Goal: Task Accomplishment & Management: Manage account settings

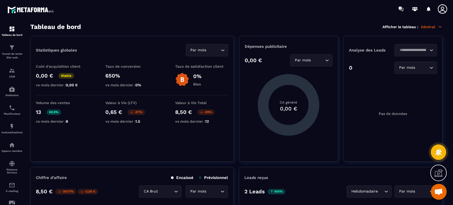
click at [17, 59] on p "Tunnel de vente Site web" at bounding box center [11, 55] width 21 height 7
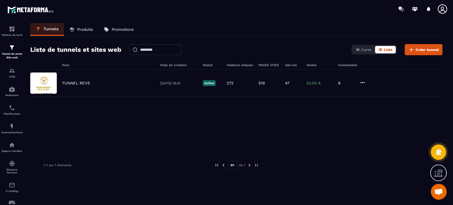
click at [86, 80] on div "TUNNEL REVE [DATE] 16:51 Active 272 519 47 20,50 € 8" at bounding box center [236, 83] width 412 height 27
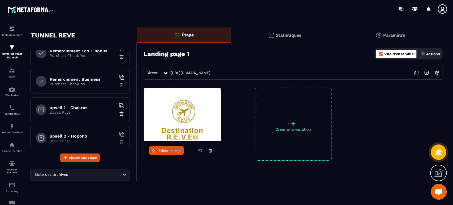
scroll to position [179, 0]
click at [11, 56] on p "Tunnel de vente Site web" at bounding box center [11, 55] width 21 height 7
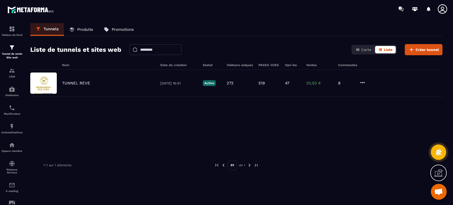
click at [92, 31] on p "Produits" at bounding box center [85, 29] width 16 height 5
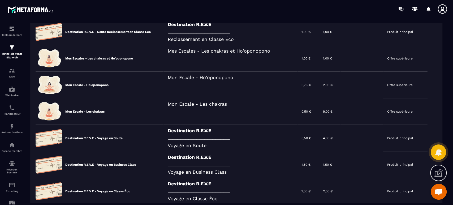
scroll to position [118, 0]
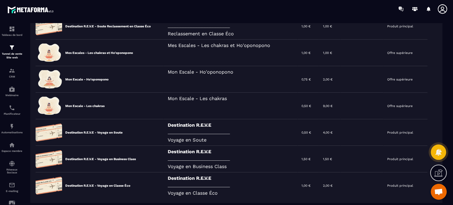
click at [17, 69] on div "CRM" at bounding box center [11, 72] width 21 height 11
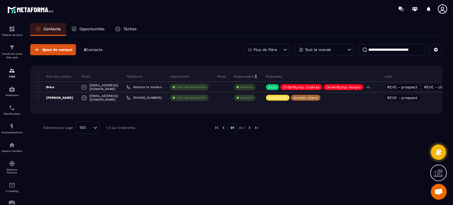
click at [9, 55] on p "Tunnel de vente Site web" at bounding box center [11, 55] width 21 height 7
click at [11, 52] on p "Tunnel de vente Site web" at bounding box center [11, 55] width 21 height 7
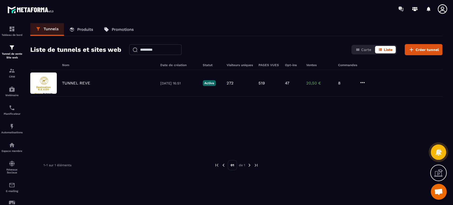
click at [76, 83] on p "TUNNEL REVE" at bounding box center [76, 83] width 28 height 5
click at [84, 31] on p "Produits" at bounding box center [85, 29] width 16 height 5
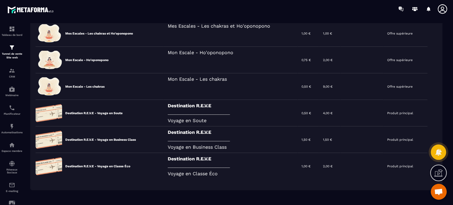
scroll to position [137, 0]
click at [166, 137] on div "Destination R.E.V.E _______________________________________ Voyage en Business …" at bounding box center [231, 139] width 134 height 27
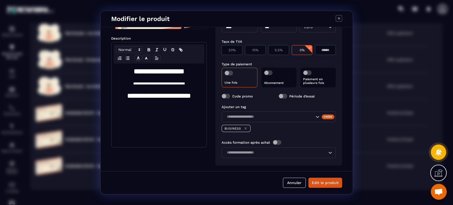
scroll to position [74, 0]
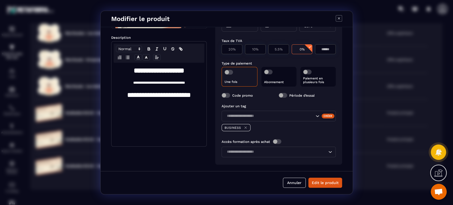
click at [289, 186] on button "Annuler" at bounding box center [294, 182] width 23 height 10
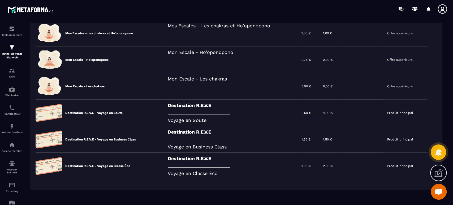
scroll to position [160, 0]
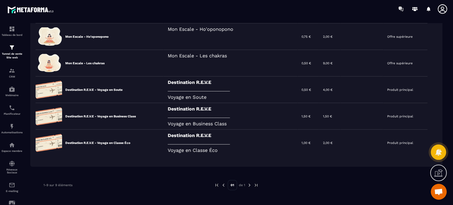
click at [206, 147] on div "Destination R.E.V.E _______________________________________ Voyage en Classe Éco" at bounding box center [231, 142] width 134 height 27
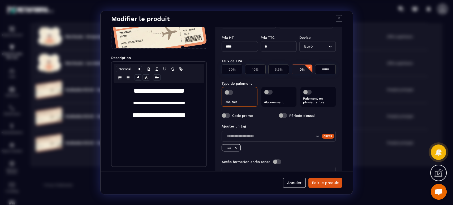
scroll to position [70, 0]
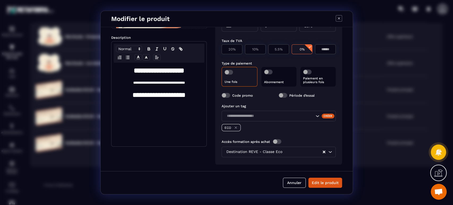
click at [256, 152] on div "Destination REVE - Classe Eco" at bounding box center [273, 152] width 98 height 6
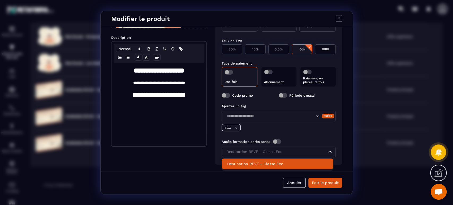
click at [256, 152] on input "Search for option" at bounding box center [276, 152] width 102 height 6
click at [295, 181] on button "Annuler" at bounding box center [294, 182] width 23 height 10
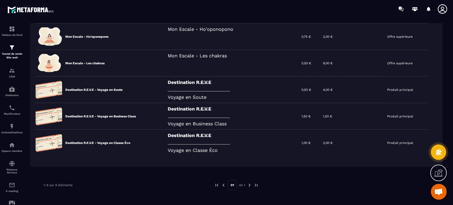
click at [222, 120] on div "Destination R.E.V.E _______________________________________ Voyage en Business …" at bounding box center [231, 116] width 134 height 27
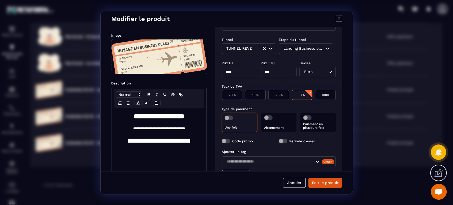
scroll to position [74, 0]
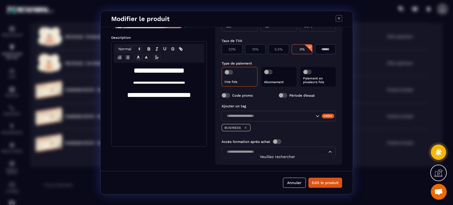
click at [248, 149] on input "Search for option" at bounding box center [276, 152] width 102 height 6
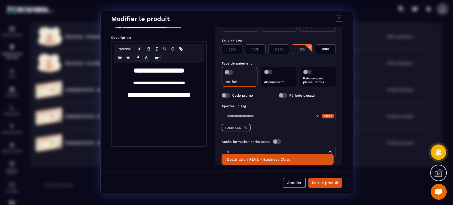
click at [255, 158] on p "Destination REVE - Business Class" at bounding box center [277, 158] width 101 height 5
type input "**"
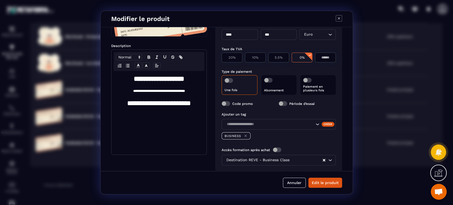
scroll to position [55, 0]
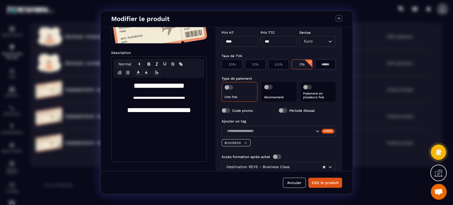
click at [227, 111] on span "Modal window" at bounding box center [225, 110] width 8 height 5
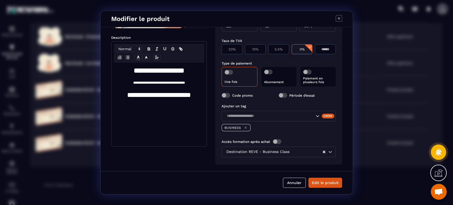
click at [325, 181] on button "Edit le produit" at bounding box center [325, 182] width 34 height 10
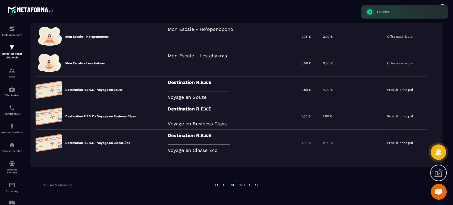
click at [210, 92] on div "Destination R.E.V.E _______________________________________ Voyage en Soute" at bounding box center [231, 89] width 134 height 27
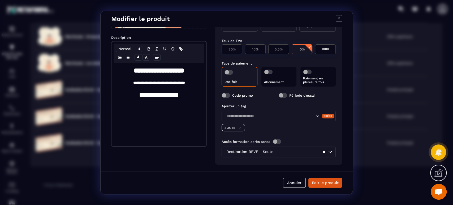
click at [326, 181] on button "Edit le produit" at bounding box center [325, 182] width 34 height 10
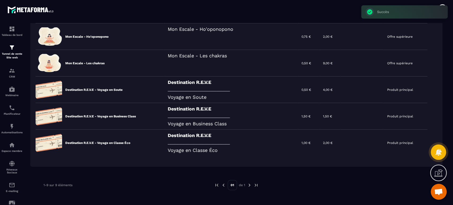
click at [197, 92] on div "Destination R.E.V.E _______________________________________ Voyage en Soute" at bounding box center [231, 89] width 134 height 27
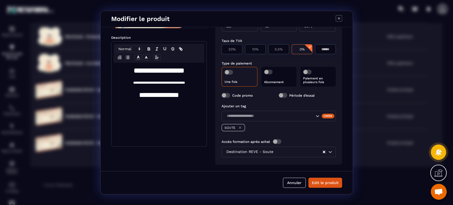
click at [295, 184] on button "Annuler" at bounding box center [294, 182] width 23 height 10
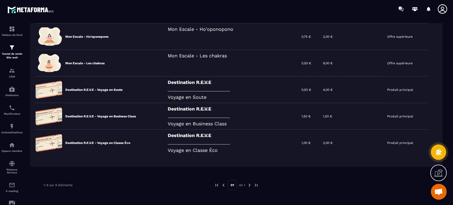
click at [219, 123] on div "Destination R.E.V.E _______________________________________ Voyage en Business …" at bounding box center [231, 116] width 134 height 27
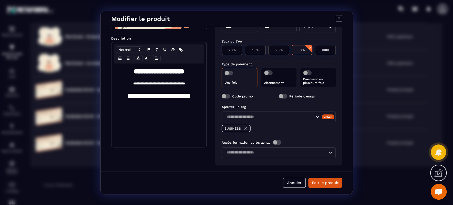
scroll to position [74, 0]
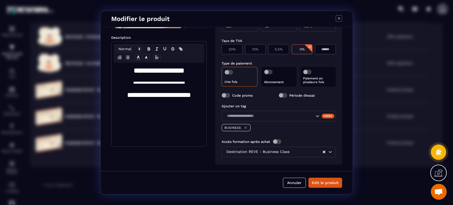
click at [294, 180] on button "Annuler" at bounding box center [294, 182] width 23 height 10
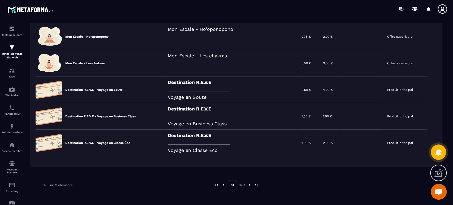
scroll to position [70, 0]
click at [223, 146] on div "Destination R.E.V.E _______________________________________ Voyage en Classe Éco" at bounding box center [231, 142] width 134 height 27
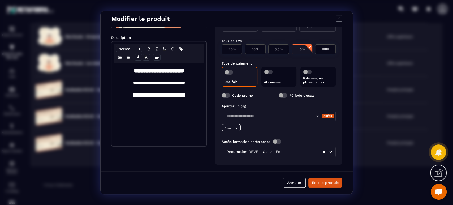
click at [291, 182] on button "Annuler" at bounding box center [294, 182] width 23 height 10
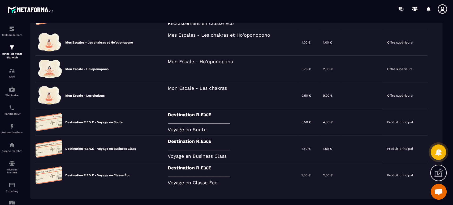
scroll to position [121, 0]
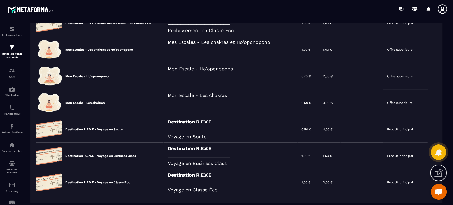
click at [227, 103] on div "Mon Escale - Les chakras" at bounding box center [231, 102] width 134 height 27
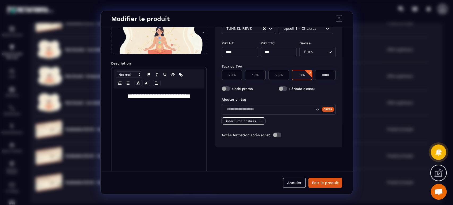
scroll to position [45, 0]
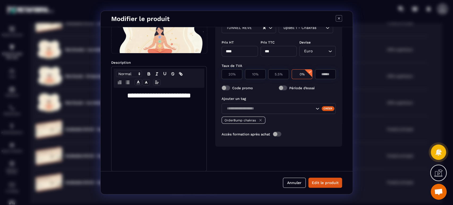
click at [293, 184] on button "Annuler" at bounding box center [294, 182] width 23 height 10
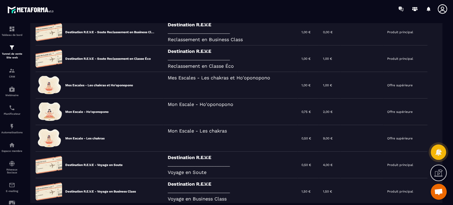
scroll to position [82, 0]
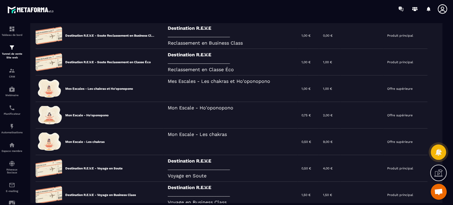
click at [239, 115] on div "Mon Escale - Ho'oponopono" at bounding box center [231, 115] width 134 height 27
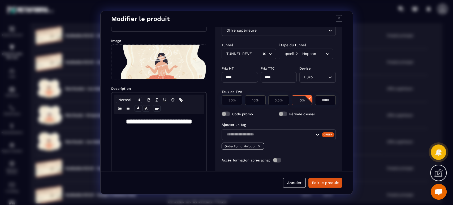
scroll to position [45, 0]
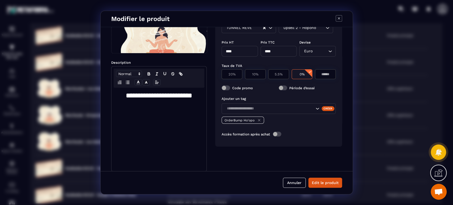
click at [289, 181] on button "Annuler" at bounding box center [294, 182] width 23 height 10
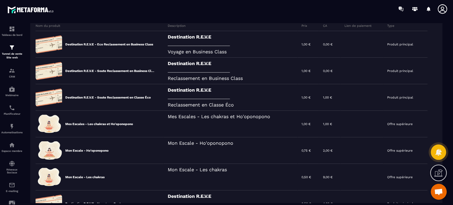
scroll to position [42, 0]
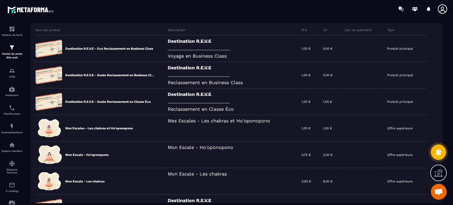
click at [259, 127] on div "Mes Escales - Les chakras et Ho'oponopono" at bounding box center [231, 128] width 134 height 27
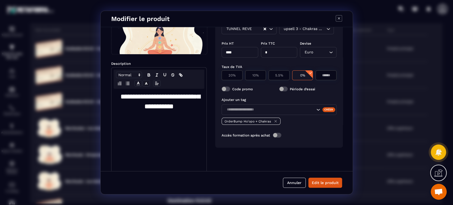
scroll to position [49, 0]
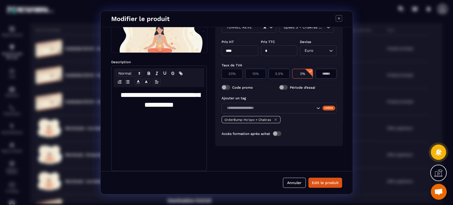
click at [295, 184] on button "Annuler" at bounding box center [294, 182] width 23 height 10
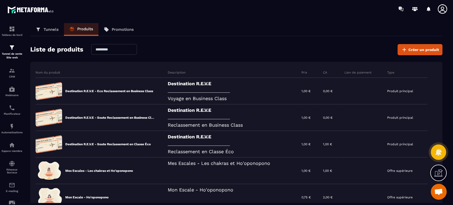
scroll to position [0, 0]
click at [238, 121] on div "Destination R.E.V.E _______________________________________ Reclassement en Bus…" at bounding box center [231, 117] width 134 height 27
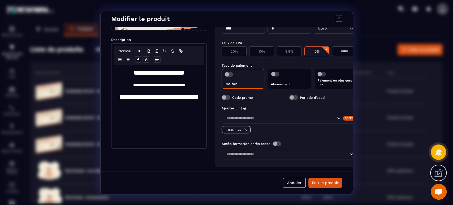
scroll to position [74, 0]
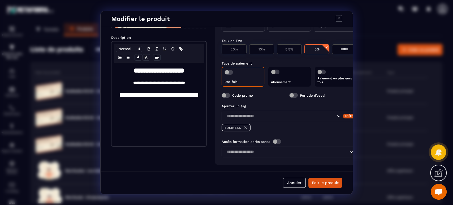
click at [258, 146] on div "Loading..." at bounding box center [288, 151] width 135 height 11
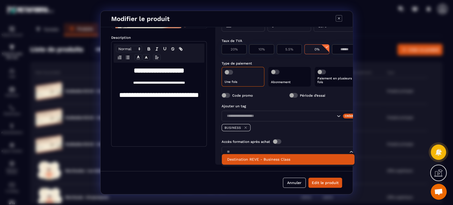
click at [260, 159] on p "Destination REVE - Business Class" at bounding box center [288, 158] width 122 height 5
type input "**"
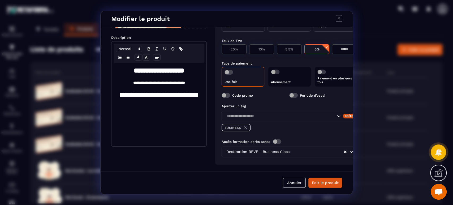
click at [331, 182] on button "Edit le produit" at bounding box center [325, 182] width 34 height 10
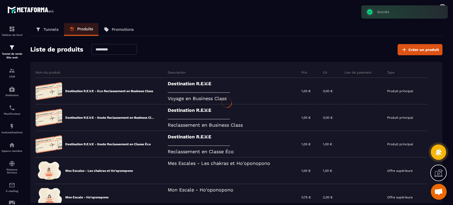
scroll to position [70, 0]
click at [189, 123] on div "Destination R.E.V.E _______________________________________ Reclassement en Bus…" at bounding box center [231, 117] width 134 height 27
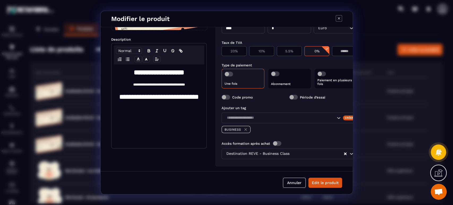
scroll to position [74, 0]
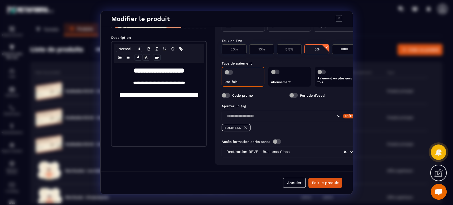
click at [287, 183] on button "Annuler" at bounding box center [294, 182] width 23 height 10
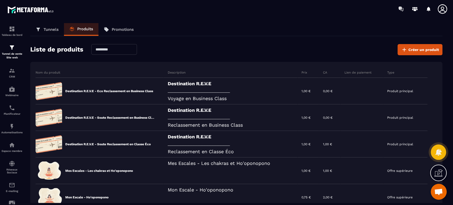
click at [164, 89] on div "Destination R.E.V.E _______________________________________ Voyage en Business …" at bounding box center [231, 91] width 134 height 27
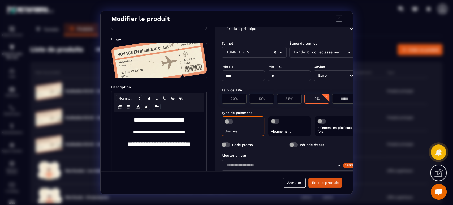
scroll to position [39, 0]
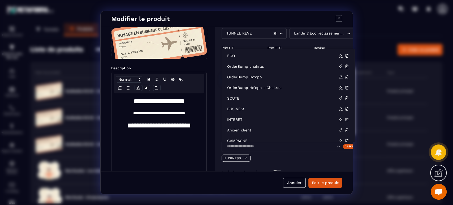
click at [246, 148] on input "Search for option" at bounding box center [280, 147] width 110 height 6
type input "**"
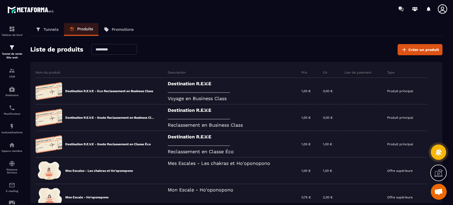
click at [219, 88] on div "Destination R.E.V.E _______________________________________ Voyage en Business …" at bounding box center [231, 91] width 134 height 27
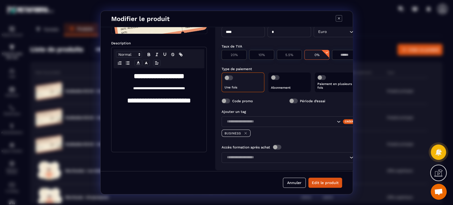
scroll to position [74, 0]
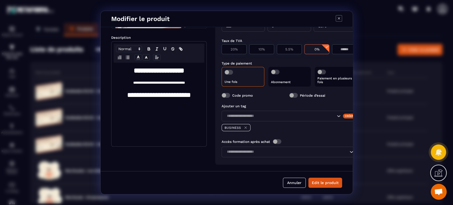
click at [256, 149] on input "Search for option" at bounding box center [286, 152] width 123 height 6
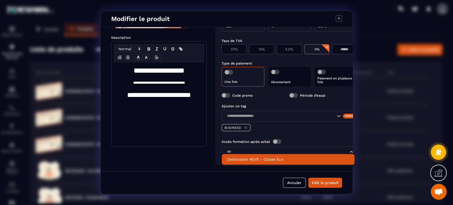
click at [253, 157] on p "Destination REVE - Classe Eco" at bounding box center [288, 158] width 122 height 5
type input "***"
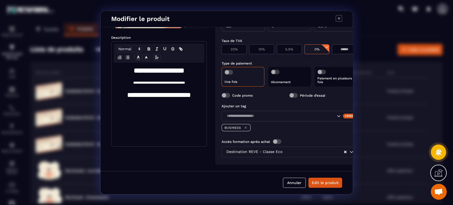
click at [325, 181] on button "Edit le produit" at bounding box center [325, 182] width 34 height 10
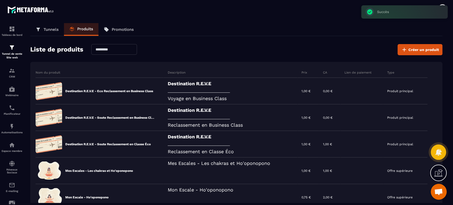
click at [216, 91] on div "Destination R.E.V.E _______________________________________ Voyage en Business …" at bounding box center [231, 91] width 134 height 27
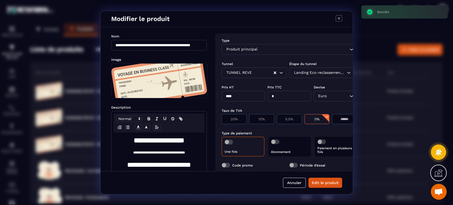
click at [300, 182] on button "Annuler" at bounding box center [294, 182] width 23 height 10
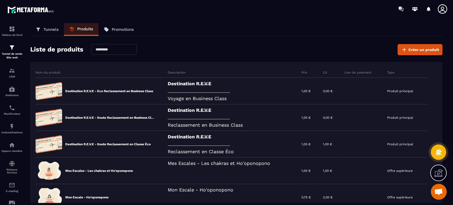
click at [214, 78] on div "Destination R.E.V.E _______________________________________ Voyage en Business …" at bounding box center [231, 91] width 134 height 27
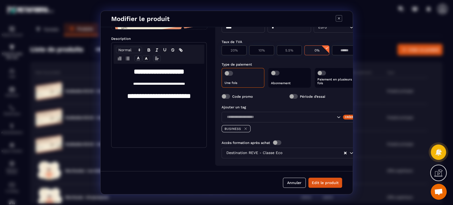
scroll to position [74, 0]
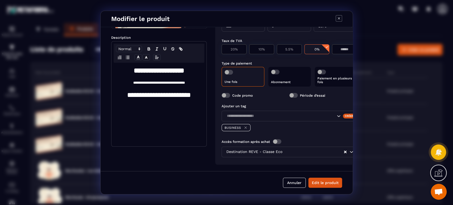
click at [231, 70] on span "Modal window" at bounding box center [228, 72] width 8 height 5
click at [330, 184] on button "Edit le produit" at bounding box center [325, 182] width 34 height 10
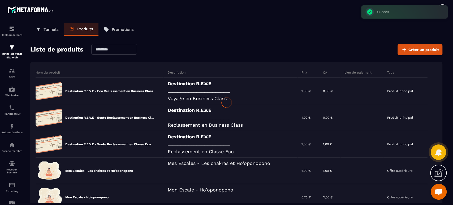
scroll to position [70, 0]
click at [209, 84] on div "Destination R.E.V.E _______________________________________ Voyage en Business …" at bounding box center [231, 91] width 134 height 27
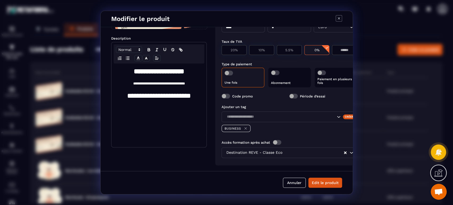
scroll to position [74, 0]
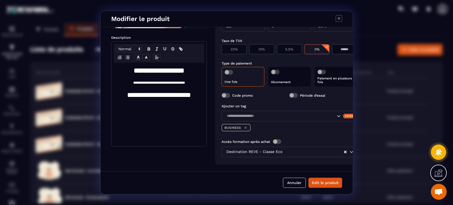
click at [296, 149] on input "Search for option" at bounding box center [313, 152] width 60 height 6
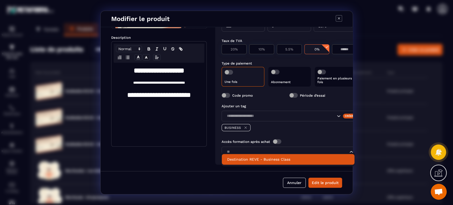
click at [250, 159] on p "Destination REVE - Business Class" at bounding box center [288, 158] width 122 height 5
type input "**"
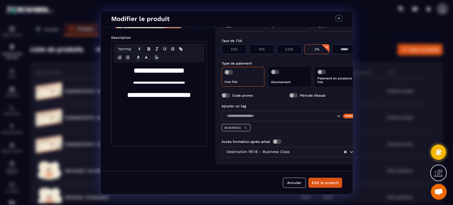
click at [317, 183] on button "Edit le produit" at bounding box center [325, 182] width 34 height 10
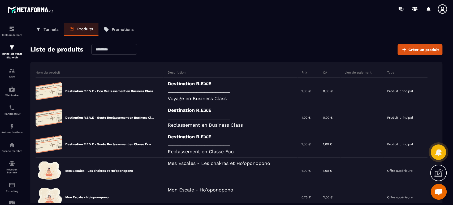
click at [233, 93] on div "Destination R.E.V.E _______________________________________ Voyage en Business …" at bounding box center [231, 91] width 134 height 27
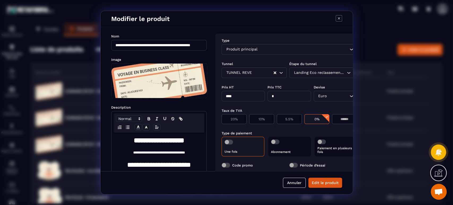
click at [334, 71] on div "Type Produit principal Loading... Tunnel Étape du tunnel TUNNEL REVE Loading...…" at bounding box center [289, 133] width 148 height 201
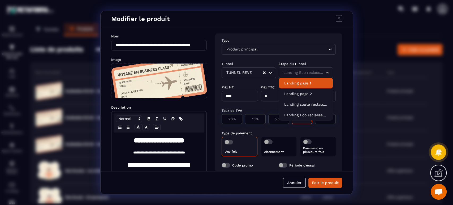
click at [286, 40] on div "Type" at bounding box center [278, 40] width 114 height 5
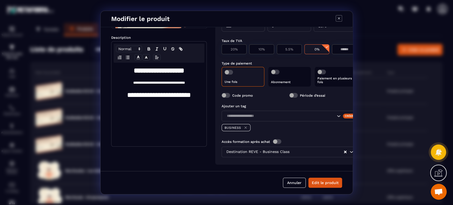
scroll to position [74, 0]
click at [317, 183] on button "Edit le produit" at bounding box center [325, 182] width 34 height 10
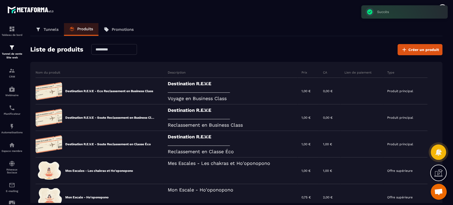
click at [193, 117] on div "Destination R.E.V.E _______________________________________ Reclassement en Bus…" at bounding box center [231, 117] width 134 height 27
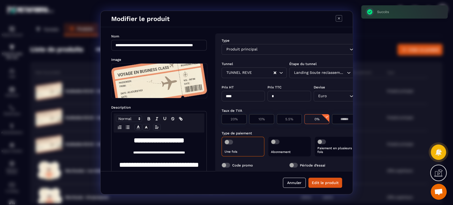
scroll to position [19, 0]
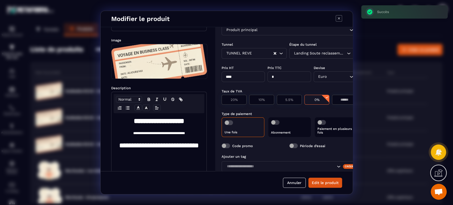
click at [231, 123] on span "Modal window" at bounding box center [228, 122] width 8 height 5
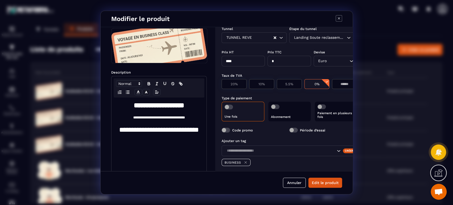
scroll to position [35, 0]
click at [319, 36] on div "Landing Soute reclassement Business paiement" at bounding box center [319, 38] width 54 height 6
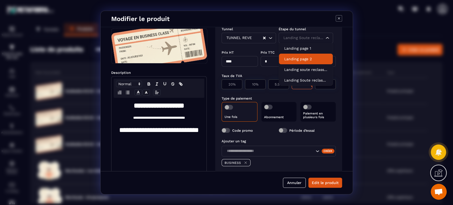
click at [246, 23] on div "Modifier le produit" at bounding box center [227, 19] width 252 height 16
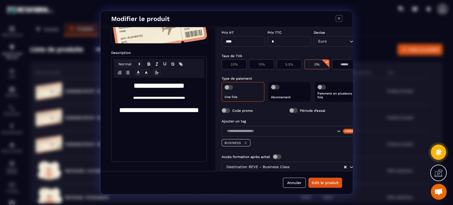
scroll to position [74, 0]
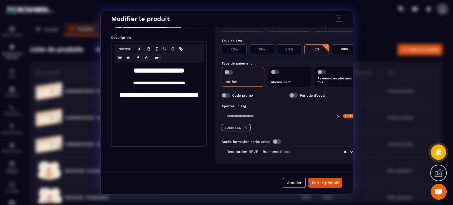
click at [322, 183] on button "Edit le produit" at bounding box center [325, 182] width 34 height 10
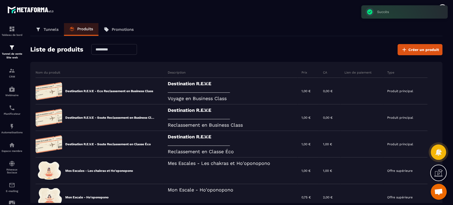
click at [171, 141] on div "Destination R.E.V.E _______________________________________ Reclassement en Cla…" at bounding box center [231, 144] width 134 height 27
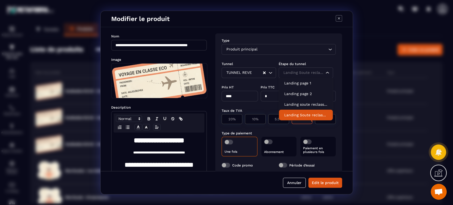
click at [311, 75] on div "Landing Soute reclassement Eco paiement" at bounding box center [302, 73] width 43 height 6
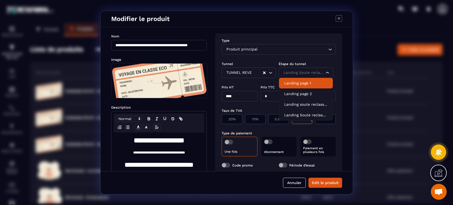
click at [294, 42] on div "Type" at bounding box center [278, 40] width 114 height 5
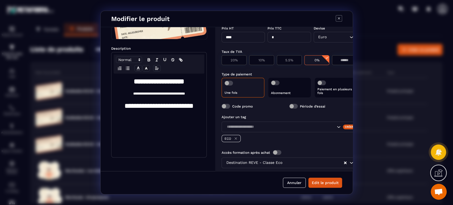
scroll to position [74, 0]
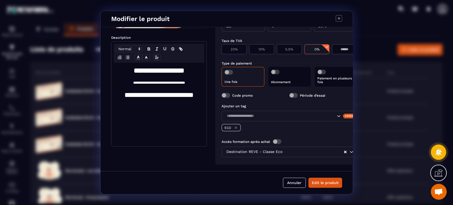
click at [225, 93] on span "Modal window" at bounding box center [225, 95] width 8 height 5
click at [328, 182] on button "Edit le produit" at bounding box center [325, 182] width 34 height 10
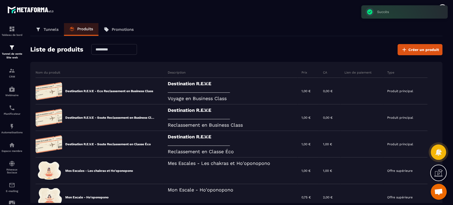
click at [221, 119] on div "Destination R.E.V.E _______________________________________ Reclassement en Bus…" at bounding box center [231, 117] width 134 height 27
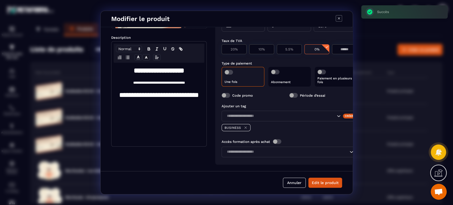
scroll to position [74, 0]
click at [244, 93] on label "Code promo" at bounding box center [242, 95] width 21 height 4
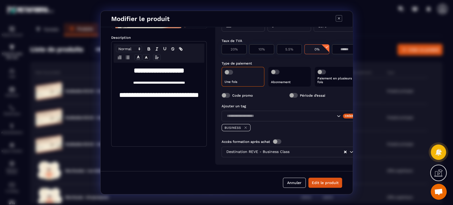
click at [229, 93] on span "Modal window" at bounding box center [225, 95] width 8 height 5
click at [330, 184] on button "Edit le produit" at bounding box center [325, 182] width 34 height 10
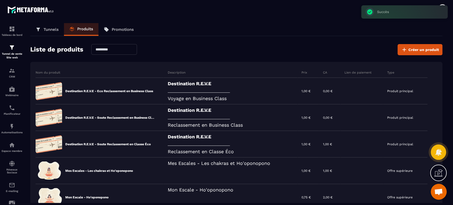
click at [219, 95] on div "Destination R.E.V.E _______________________________________ Voyage en Business …" at bounding box center [231, 91] width 134 height 27
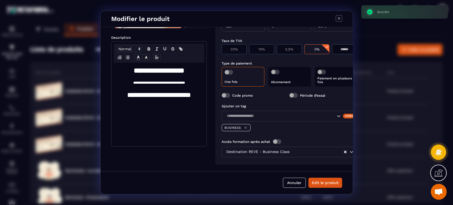
scroll to position [74, 0]
click at [229, 93] on span "Modal window" at bounding box center [225, 95] width 8 height 5
click at [332, 181] on button "Edit le produit" at bounding box center [325, 182] width 34 height 10
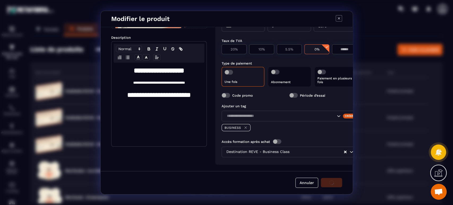
scroll to position [70, 0]
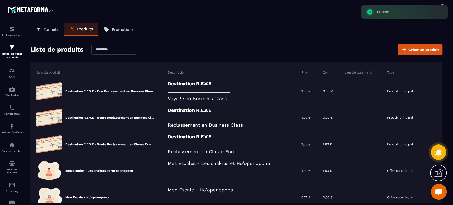
click at [224, 161] on div "Mes Escales - Les chakras et Ho'oponopono" at bounding box center [231, 170] width 134 height 27
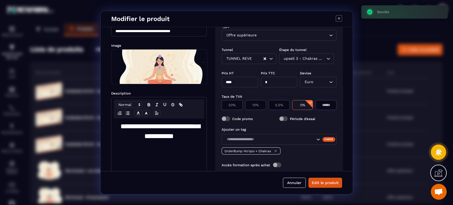
scroll to position [19, 0]
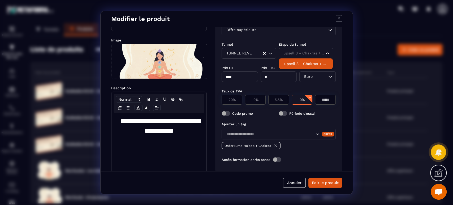
click at [305, 51] on div "upsell 3 - Chakras + Hopono" at bounding box center [302, 53] width 43 height 6
click at [314, 49] on div "upsell 3 - Chakras + Hopono Loading..." at bounding box center [306, 53] width 54 height 11
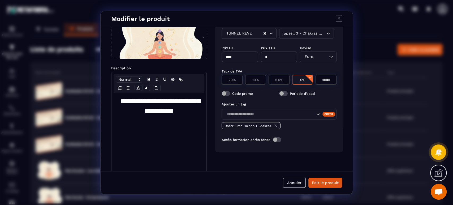
scroll to position [49, 0]
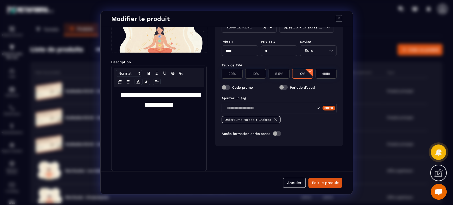
click at [298, 184] on button "Annuler" at bounding box center [294, 182] width 23 height 10
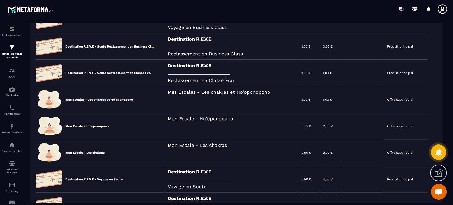
scroll to position [79, 0]
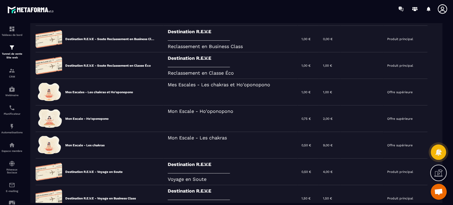
click at [220, 111] on div "Mon Escale - Ho'oponopono" at bounding box center [231, 118] width 134 height 27
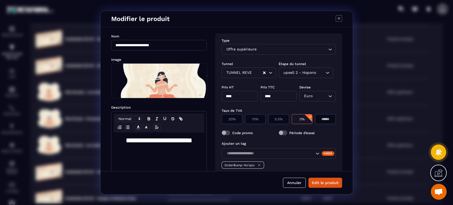
click at [290, 184] on button "Annuler" at bounding box center [294, 182] width 23 height 10
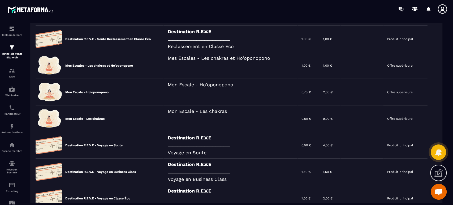
scroll to position [118, 0]
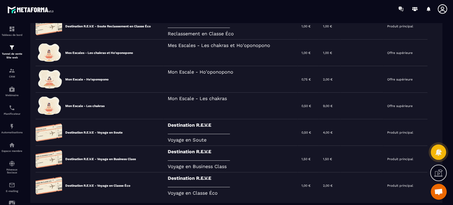
click at [223, 103] on div "Mon Escale - Les chakras" at bounding box center [231, 106] width 134 height 27
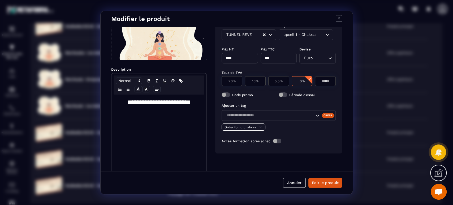
scroll to position [39, 0]
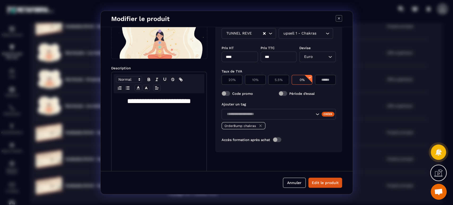
click at [295, 183] on button "Annuler" at bounding box center [294, 182] width 23 height 10
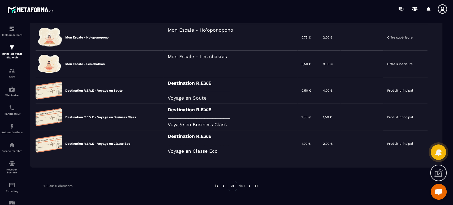
scroll to position [160, 0]
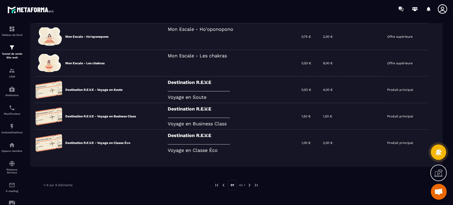
click at [228, 89] on div "Destination R.E.V.E _______________________________________ Voyage en Soute" at bounding box center [231, 89] width 134 height 27
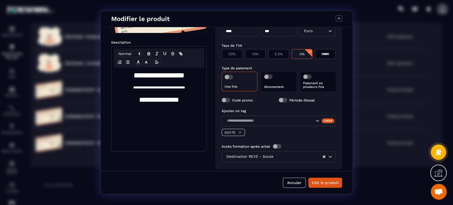
scroll to position [70, 0]
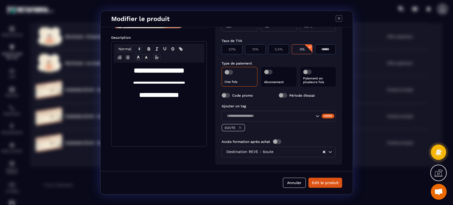
click at [295, 181] on button "Annuler" at bounding box center [294, 182] width 23 height 10
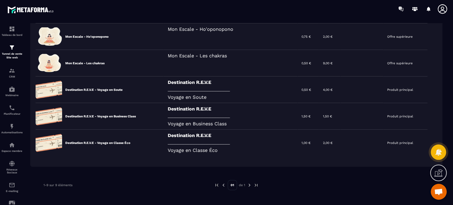
click at [236, 117] on div "Destination R.E.V.E _______________________________________ Voyage en Business …" at bounding box center [231, 116] width 134 height 27
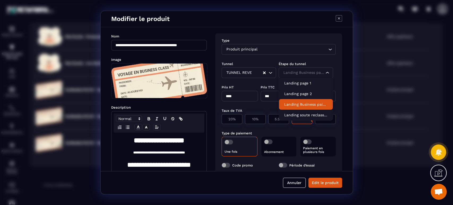
click at [298, 73] on div "Landing Business paiement" at bounding box center [302, 73] width 43 height 6
click at [298, 73] on input "Search for option" at bounding box center [303, 73] width 42 height 6
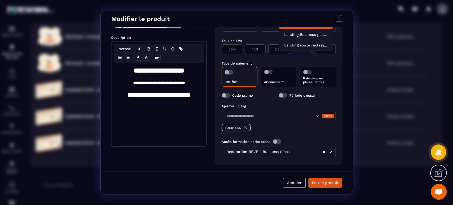
click at [293, 182] on button "Annuler" at bounding box center [294, 182] width 23 height 10
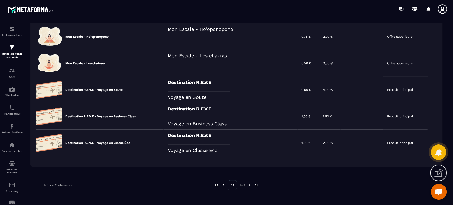
click at [221, 145] on div "Destination R.E.V.E _______________________________________ Voyage en Classe Éco" at bounding box center [231, 142] width 134 height 27
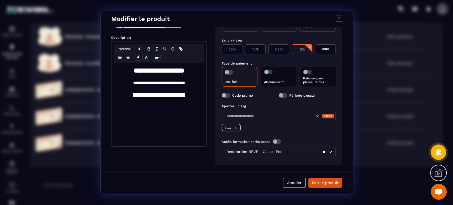
click at [293, 184] on button "Annuler" at bounding box center [294, 182] width 23 height 10
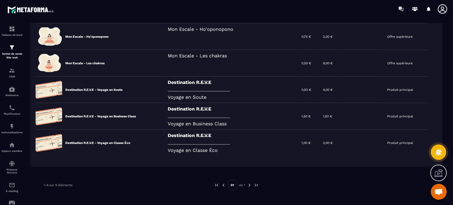
click at [261, 93] on div "Destination R.E.V.E _______________________________________ Voyage en Soute" at bounding box center [231, 89] width 134 height 27
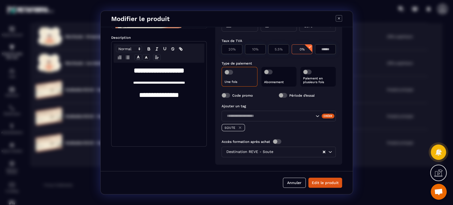
click at [293, 183] on button "Annuler" at bounding box center [294, 182] width 23 height 10
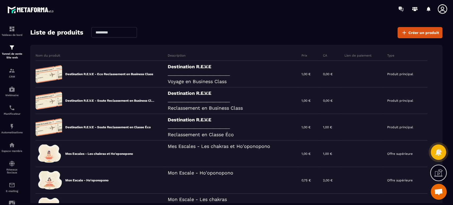
scroll to position [0, 0]
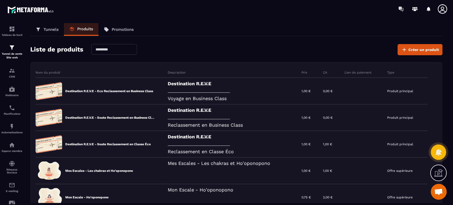
click at [129, 29] on p "Promotions" at bounding box center [123, 29] width 22 height 5
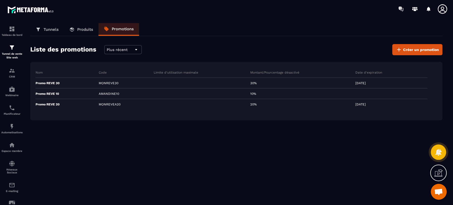
click at [409, 50] on span "Créer un promotion" at bounding box center [421, 49] width 36 height 5
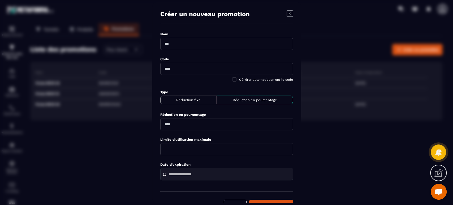
click at [185, 46] on input "Modal window" at bounding box center [226, 44] width 133 height 12
click at [243, 199] on div "Annuler Create le promotion" at bounding box center [226, 200] width 133 height 18
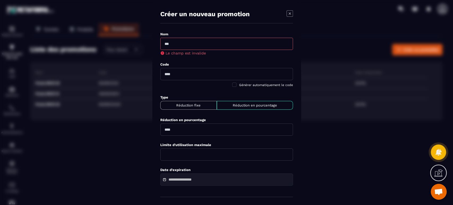
click at [288, 14] on icon "Modal window" at bounding box center [289, 13] width 6 height 6
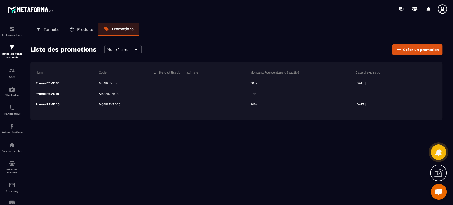
click at [43, 82] on p "Promo REVE 30" at bounding box center [48, 83] width 24 height 4
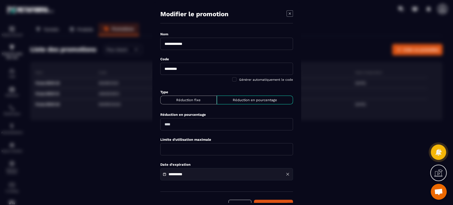
drag, startPoint x: 197, startPoint y: 43, endPoint x: 141, endPoint y: 44, distance: 56.2
click at [141, 44] on section "**********" at bounding box center [226, 102] width 453 height 205
drag, startPoint x: 288, startPoint y: 14, endPoint x: 283, endPoint y: 16, distance: 5.5
click at [288, 14] on icon "Modal window" at bounding box center [289, 13] width 6 height 6
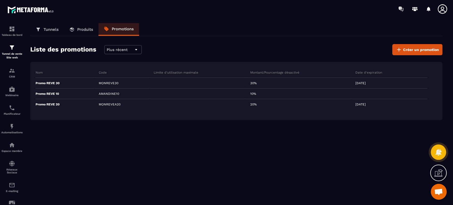
click at [431, 50] on span "Créer un promotion" at bounding box center [421, 49] width 36 height 5
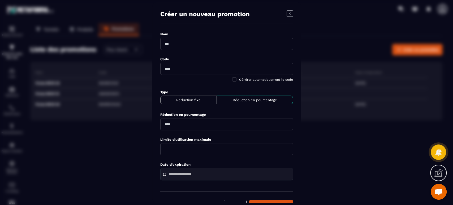
click at [195, 46] on input "Modal window" at bounding box center [226, 44] width 133 height 12
paste input "**********"
drag, startPoint x: 189, startPoint y: 42, endPoint x: 253, endPoint y: 51, distance: 65.1
click at [248, 50] on div "**********" at bounding box center [226, 42] width 133 height 22
type input "**********"
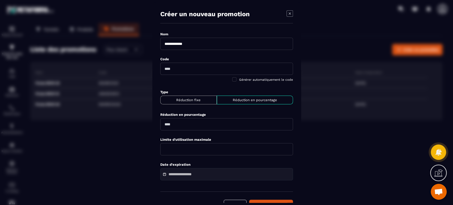
click at [186, 68] on input "Modal window" at bounding box center [226, 69] width 133 height 12
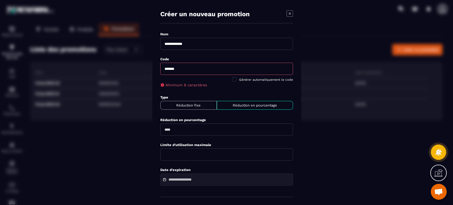
drag, startPoint x: 192, startPoint y: 126, endPoint x: 113, endPoint y: 125, distance: 79.0
click at [106, 125] on section "**********" at bounding box center [226, 102] width 453 height 205
click at [164, 68] on input "*******" at bounding box center [226, 69] width 133 height 12
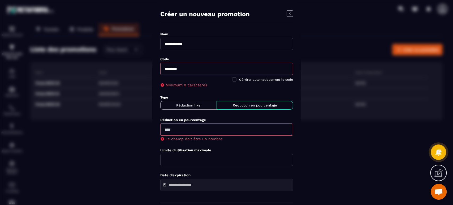
click at [203, 70] on input "*********" at bounding box center [226, 69] width 133 height 12
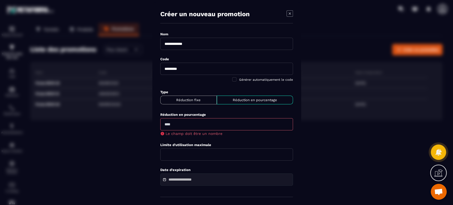
click at [169, 69] on input "*********" at bounding box center [226, 69] width 133 height 12
type input "**********"
drag, startPoint x: 211, startPoint y: 125, endPoint x: 145, endPoint y: 125, distance: 65.8
click at [145, 125] on section "**********" at bounding box center [226, 102] width 453 height 205
type input "**"
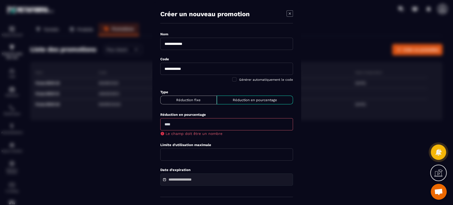
click at [208, 136] on div "**********" at bounding box center [226, 109] width 133 height 157
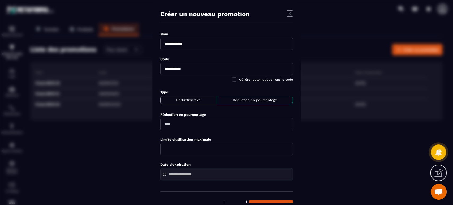
scroll to position [14, 0]
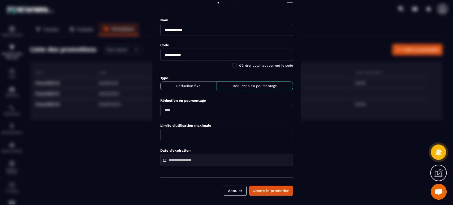
click at [284, 190] on button "Create le promotion" at bounding box center [271, 190] width 44 height 10
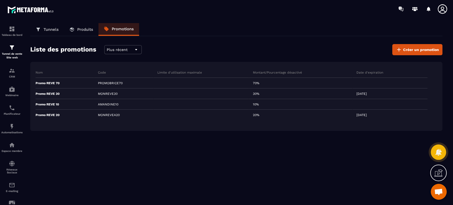
click at [156, 51] on div "Liste des promotions Plus récent Créer un promotion" at bounding box center [236, 49] width 412 height 11
click at [11, 50] on img at bounding box center [12, 47] width 6 height 6
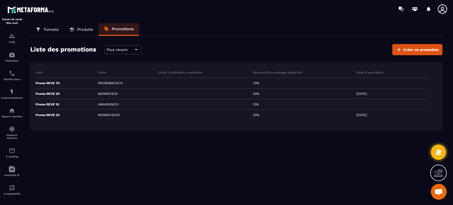
scroll to position [39, 0]
drag, startPoint x: 8, startPoint y: 72, endPoint x: 52, endPoint y: 28, distance: 62.6
click at [52, 28] on p "Tunnels" at bounding box center [51, 29] width 15 height 5
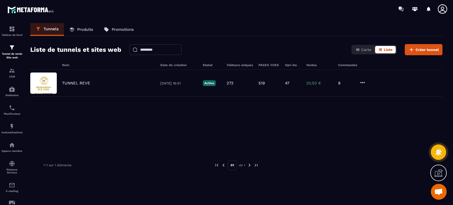
click at [82, 88] on div "TUNNEL REVE [DATE] 16:51 Active 272 519 47 20,50 € 8" at bounding box center [236, 83] width 412 height 27
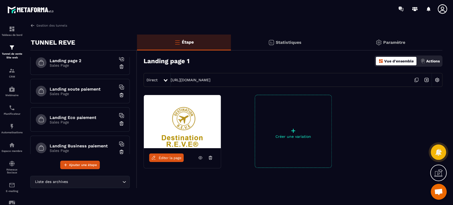
scroll to position [39, 0]
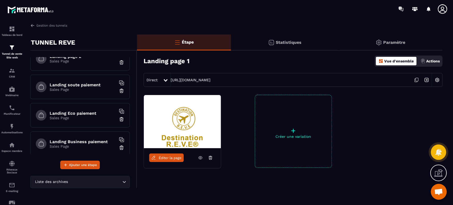
click at [83, 83] on h6 "Landing soute paiement" at bounding box center [83, 84] width 66 height 5
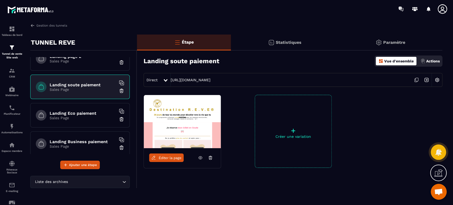
click at [87, 139] on h6 "Landing Business paiement" at bounding box center [83, 141] width 66 height 5
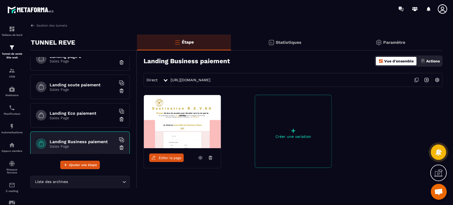
click at [415, 81] on icon at bounding box center [416, 80] width 10 height 10
click at [53, 23] on link "Gestion des tunnels" at bounding box center [48, 25] width 37 height 5
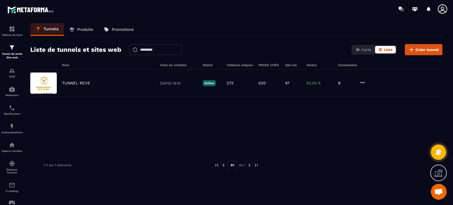
click at [81, 29] on p "Produits" at bounding box center [85, 29] width 16 height 5
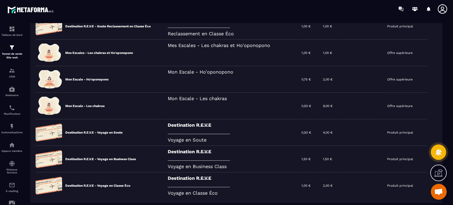
scroll to position [137, 0]
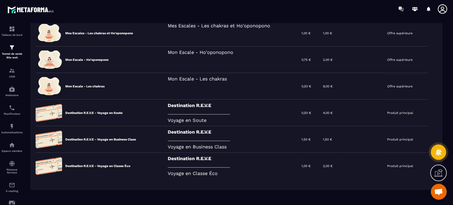
click at [0, 0] on icon at bounding box center [0, 0] width 0 height 0
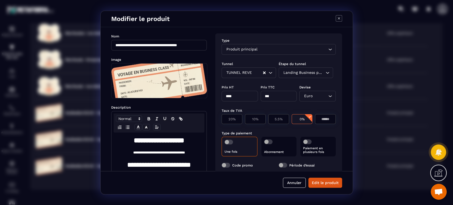
click at [199, 90] on div "**********" at bounding box center [227, 99] width 252 height 144
type input "*"
click at [321, 181] on button "Edit le produit" at bounding box center [325, 182] width 34 height 10
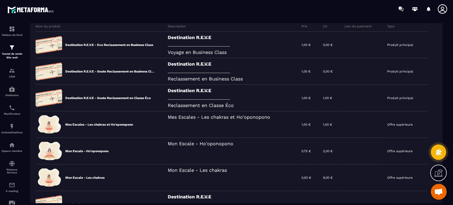
scroll to position [39, 0]
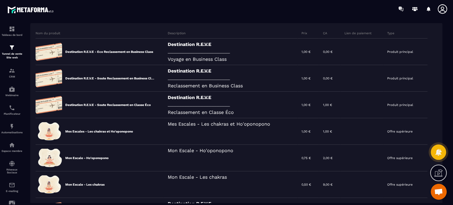
click at [0, 0] on icon at bounding box center [0, 0] width 0 height 0
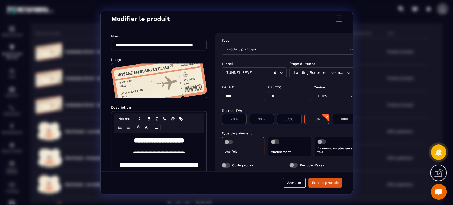
drag, startPoint x: 242, startPoint y: 95, endPoint x: 153, endPoint y: 93, distance: 89.1
click at [167, 93] on div "**********" at bounding box center [227, 99] width 252 height 144
type input "*"
click at [326, 184] on button "Edit le produit" at bounding box center [325, 182] width 34 height 10
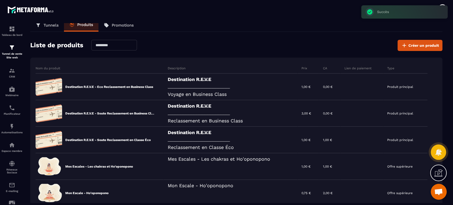
scroll to position [0, 0]
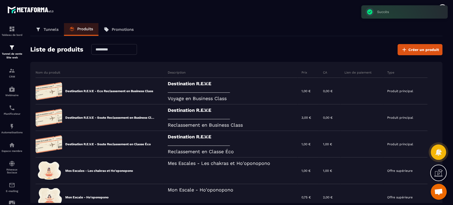
click at [0, 0] on icon at bounding box center [0, 0] width 0 height 0
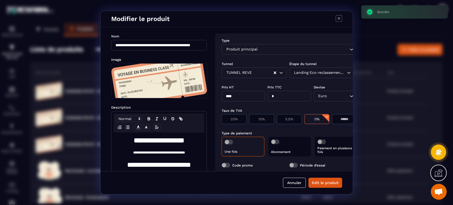
drag, startPoint x: 242, startPoint y: 97, endPoint x: 205, endPoint y: 94, distance: 37.7
click at [211, 94] on div "**********" at bounding box center [227, 99] width 252 height 144
type input "*"
click at [331, 183] on button "Edit le produit" at bounding box center [325, 182] width 34 height 10
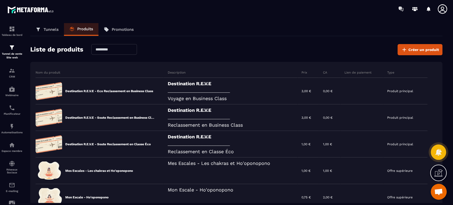
click at [138, 30] on link "Promotions" at bounding box center [118, 29] width 41 height 13
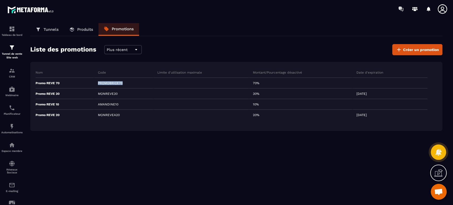
drag, startPoint x: 129, startPoint y: 84, endPoint x: 99, endPoint y: 83, distance: 30.0
click at [99, 83] on div "PROMOBRICE70" at bounding box center [123, 83] width 59 height 11
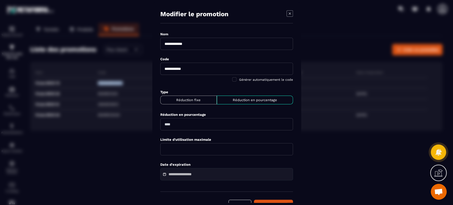
click at [188, 67] on input "**********" at bounding box center [226, 69] width 133 height 12
click at [291, 12] on icon "Modal window" at bounding box center [289, 13] width 6 height 6
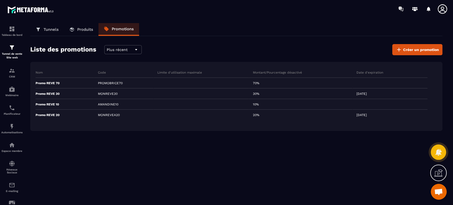
click at [0, 0] on img at bounding box center [0, 0] width 0 height 0
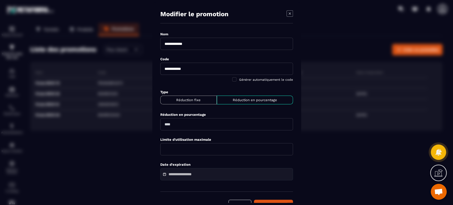
drag, startPoint x: 182, startPoint y: 125, endPoint x: 144, endPoint y: 124, distance: 37.9
click at [144, 124] on section "**********" at bounding box center [226, 102] width 453 height 205
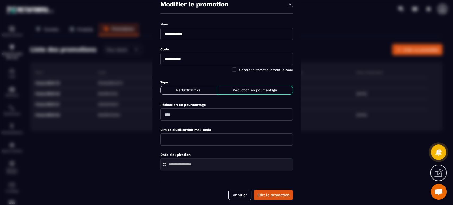
scroll to position [14, 0]
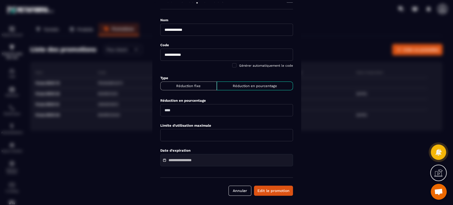
type input "**"
click at [272, 188] on button "Edit le promotion" at bounding box center [273, 190] width 39 height 10
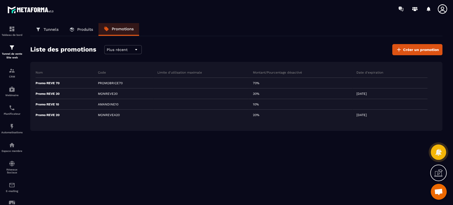
click at [0, 0] on img at bounding box center [0, 0] width 0 height 0
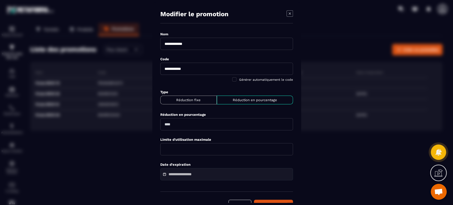
drag, startPoint x: 188, startPoint y: 43, endPoint x: 219, endPoint y: 44, distance: 31.0
click at [219, 44] on input "**********" at bounding box center [226, 44] width 133 height 12
click at [202, 40] on input "**********" at bounding box center [226, 44] width 133 height 12
click at [192, 42] on input "**********" at bounding box center [226, 44] width 133 height 12
drag, startPoint x: 188, startPoint y: 43, endPoint x: 231, endPoint y: 44, distance: 42.5
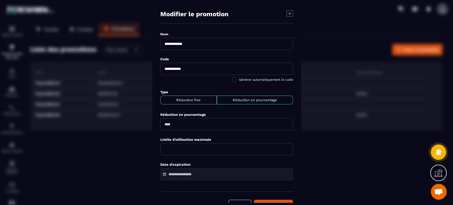
click at [227, 44] on input "**********" at bounding box center [226, 44] width 133 height 12
type input "**********"
drag, startPoint x: 189, startPoint y: 66, endPoint x: 221, endPoint y: 67, distance: 32.4
click at [221, 67] on input "**********" at bounding box center [226, 69] width 133 height 12
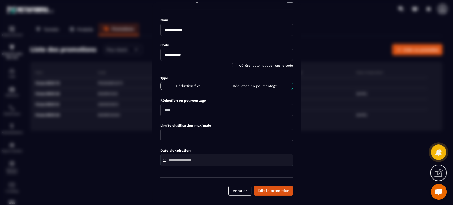
drag, startPoint x: 195, startPoint y: 54, endPoint x: 130, endPoint y: 54, distance: 64.5
click at [130, 54] on section "**********" at bounding box center [226, 102] width 453 height 205
type input "**********"
click at [269, 189] on button "Edit le promotion" at bounding box center [273, 190] width 39 height 10
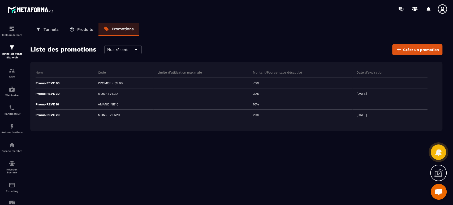
click at [0, 0] on img at bounding box center [0, 0] width 0 height 0
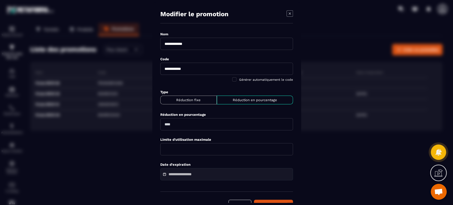
drag, startPoint x: 181, startPoint y: 124, endPoint x: 144, endPoint y: 124, distance: 37.7
click at [144, 124] on section "**********" at bounding box center [226, 102] width 453 height 205
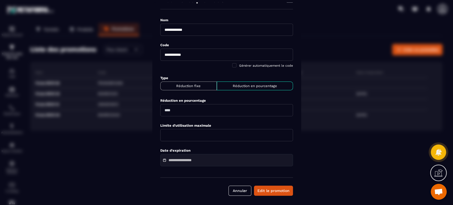
type input "**"
click at [279, 189] on button "Edit le promotion" at bounding box center [273, 190] width 39 height 10
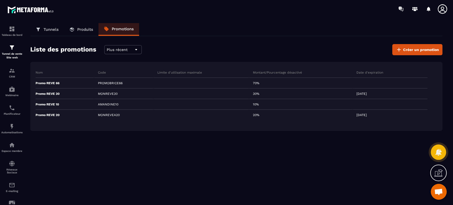
click at [0, 0] on img at bounding box center [0, 0] width 0 height 0
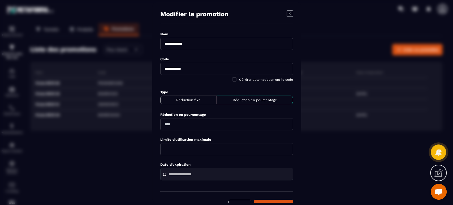
drag, startPoint x: 178, startPoint y: 122, endPoint x: 139, endPoint y: 121, distance: 39.3
click at [139, 122] on section "**********" at bounding box center [226, 102] width 453 height 205
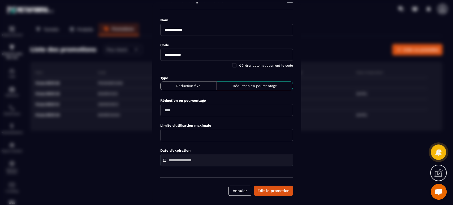
type input "**"
click at [272, 192] on button "Edit le promotion" at bounding box center [273, 190] width 39 height 10
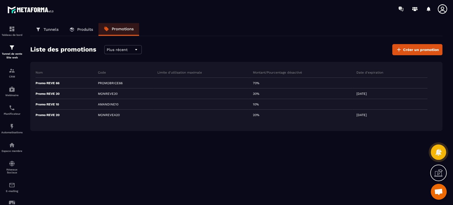
click at [0, 0] on img at bounding box center [0, 0] width 0 height 0
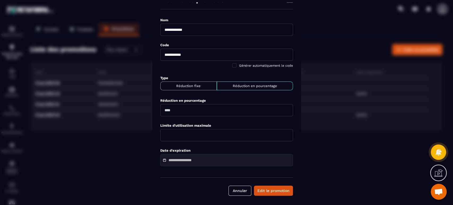
drag, startPoint x: 184, startPoint y: 110, endPoint x: 142, endPoint y: 107, distance: 41.8
click at [142, 107] on section "**********" at bounding box center [226, 102] width 453 height 205
type input "**"
click at [230, 82] on div "Réduction en pourcentage" at bounding box center [254, 85] width 76 height 9
click at [192, 84] on p "Réduction fixe" at bounding box center [189, 86] width 52 height 4
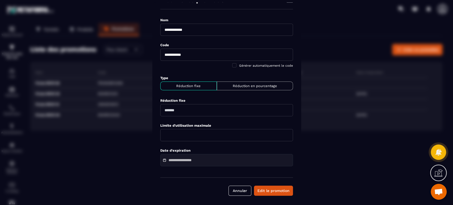
drag, startPoint x: 181, startPoint y: 110, endPoint x: 149, endPoint y: 108, distance: 32.5
click at [149, 108] on section "**********" at bounding box center [226, 102] width 453 height 205
type input "*"
click at [278, 192] on button "Edit le promotion" at bounding box center [273, 190] width 39 height 10
